Goal: Information Seeking & Learning: Learn about a topic

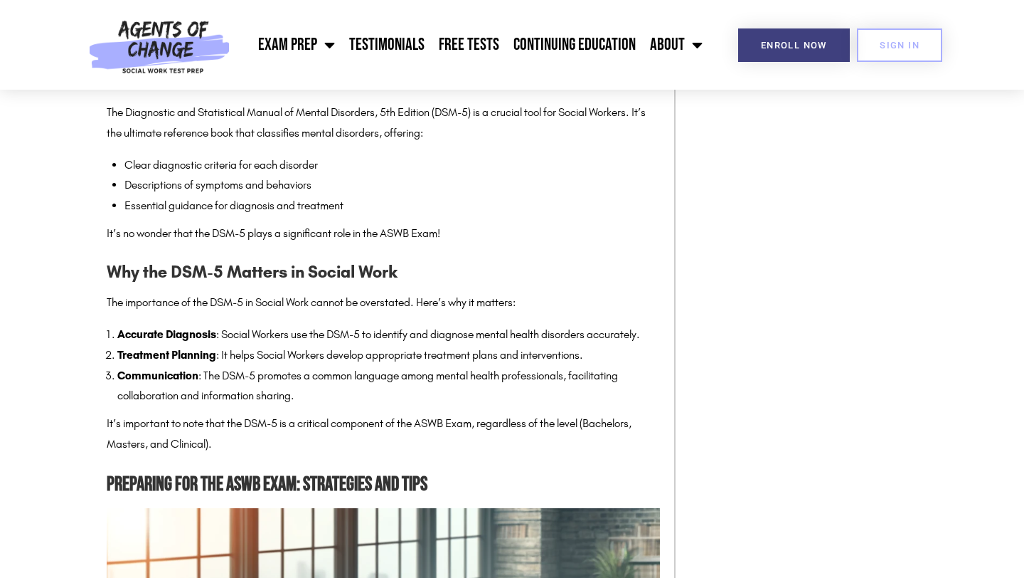
scroll to position [1441, 0]
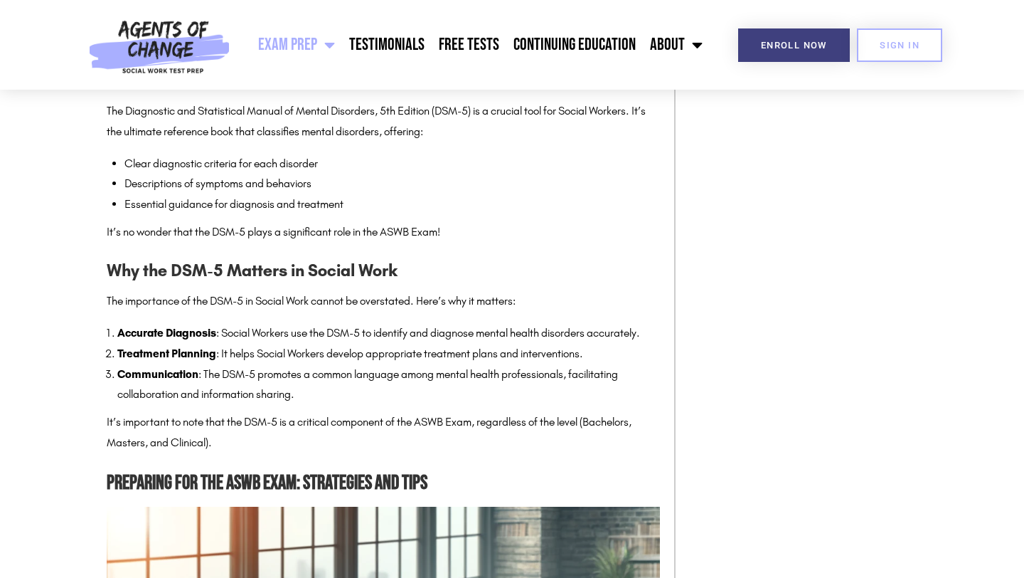
click at [326, 37] on span "Menu" at bounding box center [326, 44] width 18 height 31
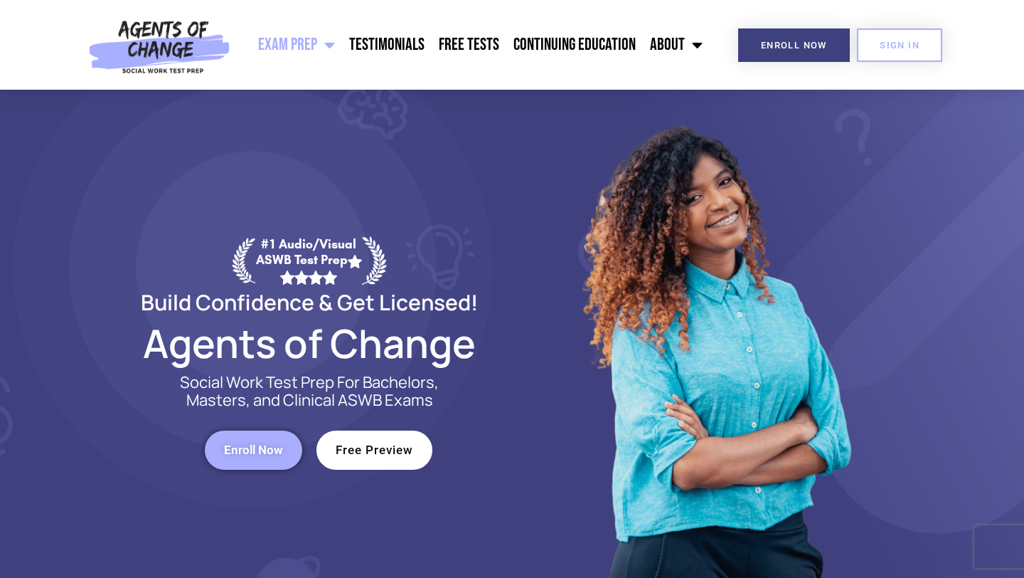
scroll to position [28, 0]
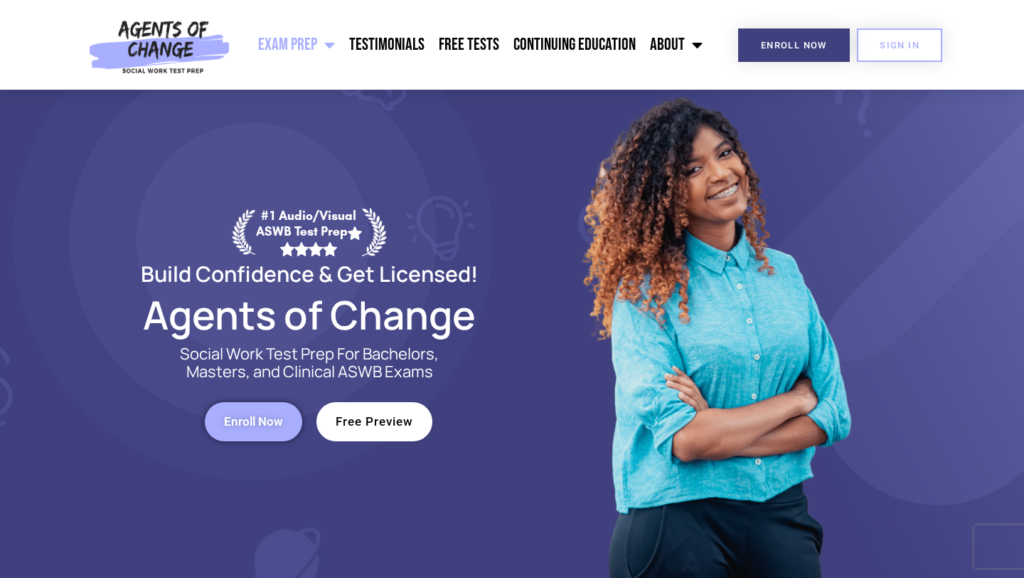
click at [381, 423] on span "Free Preview" at bounding box center [375, 421] width 78 height 12
click at [443, 63] on div "Exam Prep BSW Exam Prep: ASWB Bachelors Level Exam LMSW Exam Prep: ASWB Masters…" at bounding box center [474, 45] width 474 height 90
click at [457, 55] on link "Free Tests" at bounding box center [469, 45] width 75 height 36
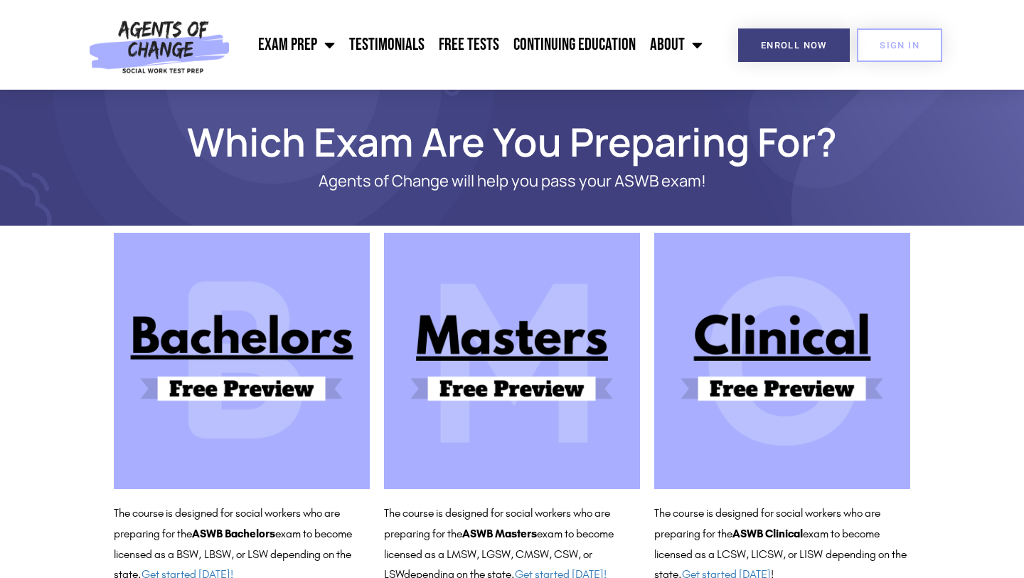
click at [537, 353] on img at bounding box center [512, 361] width 256 height 256
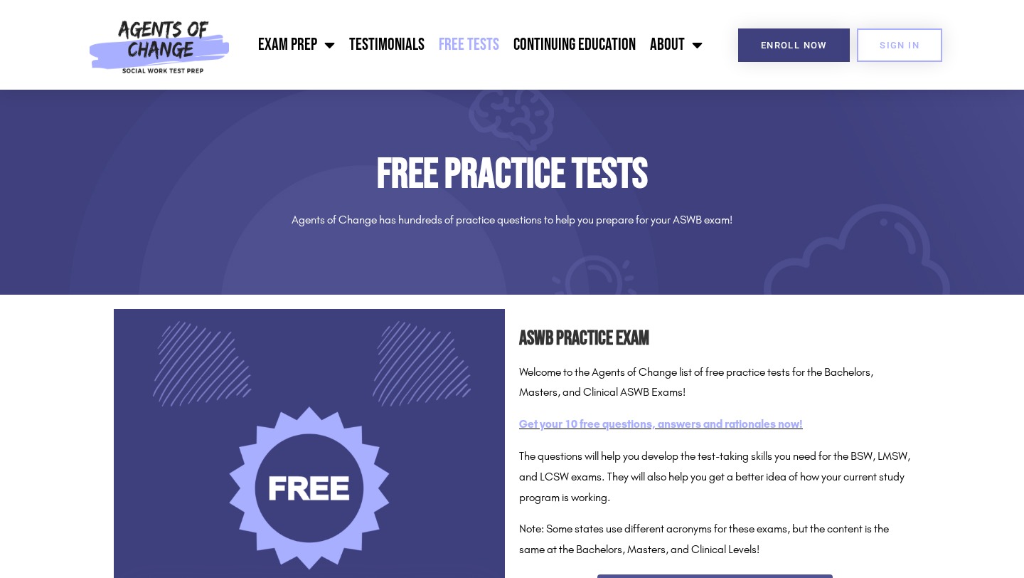
click at [560, 425] on link "Get your 10 free questions, answers and rationales now!" at bounding box center [661, 424] width 284 height 14
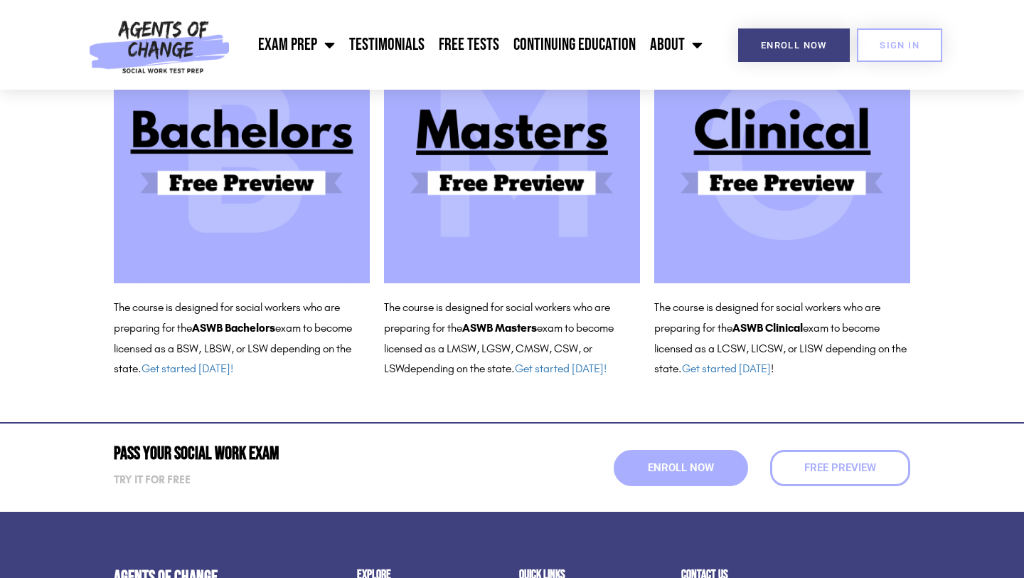
scroll to position [228, 0]
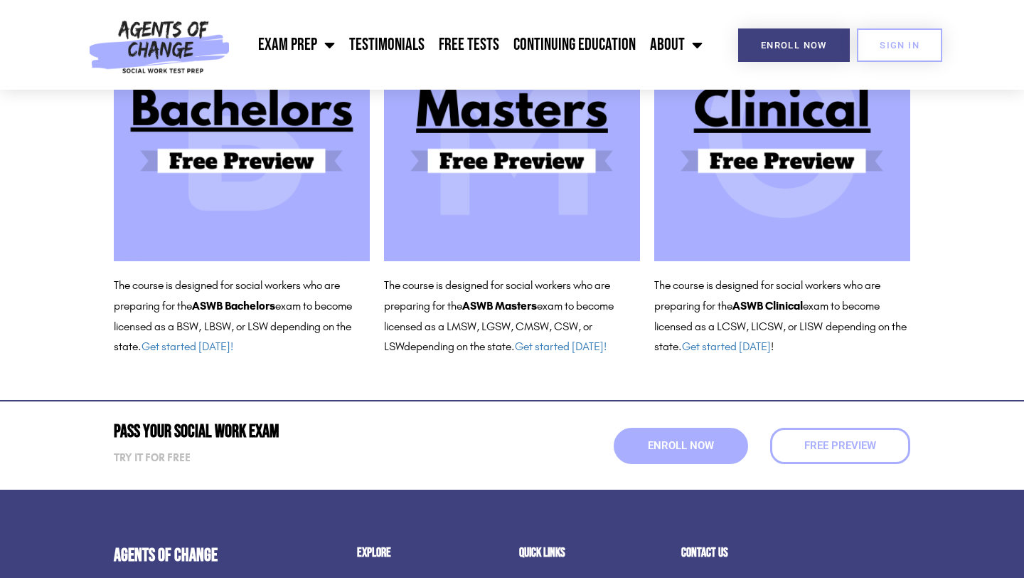
click at [447, 170] on img at bounding box center [512, 133] width 256 height 256
